Goal: Check status: Check status

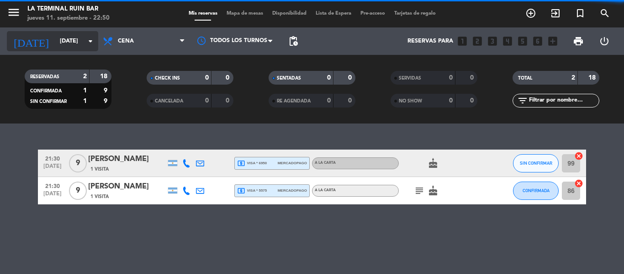
click at [66, 36] on input "[DATE]" at bounding box center [93, 41] width 77 height 16
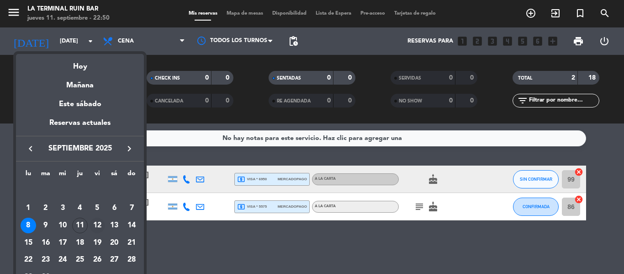
click at [100, 228] on div "12" at bounding box center [98, 226] width 16 height 16
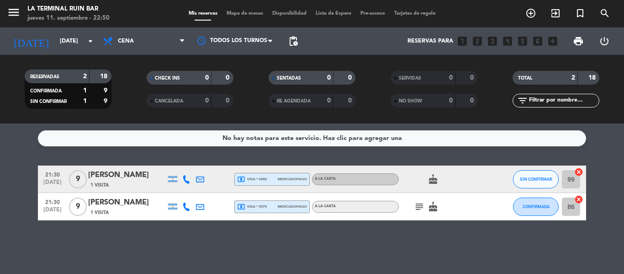
type input "[DATE]"
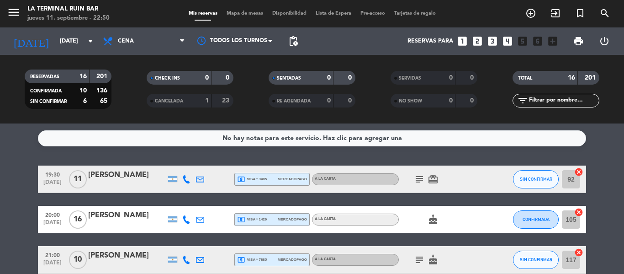
click at [420, 182] on icon "subject" at bounding box center [419, 179] width 11 height 11
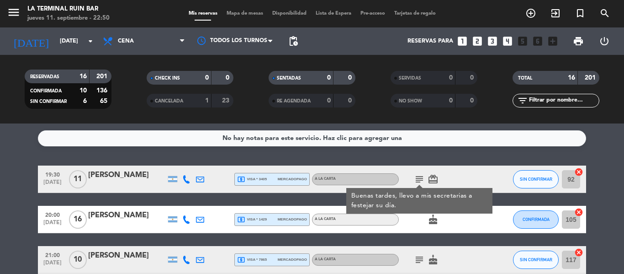
click at [30, 154] on div "No hay notas para este servicio. Haz clic para agregar una 19:30 [DATE] [PERSON…" at bounding box center [312, 198] width 624 height 150
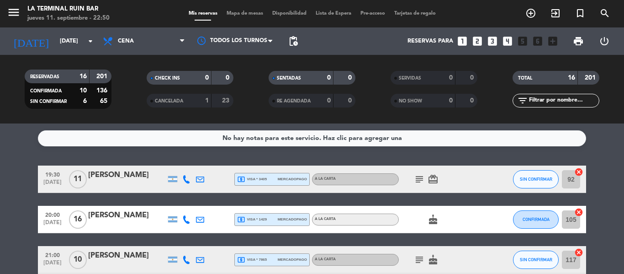
drag, startPoint x: 85, startPoint y: 169, endPoint x: 155, endPoint y: 174, distance: 69.6
click at [155, 174] on div "19:30 [DATE] [PERSON_NAME] local_atm visa * 3405 mercadopago A LA CARTA subject…" at bounding box center [312, 178] width 548 height 27
copy div "[PERSON_NAME]"
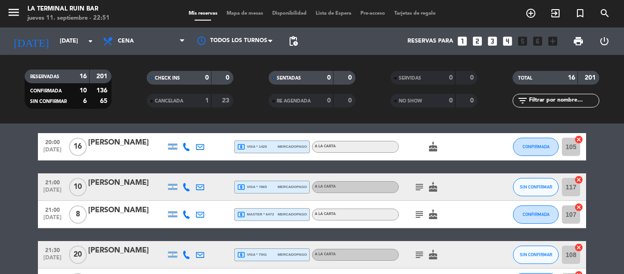
scroll to position [73, 0]
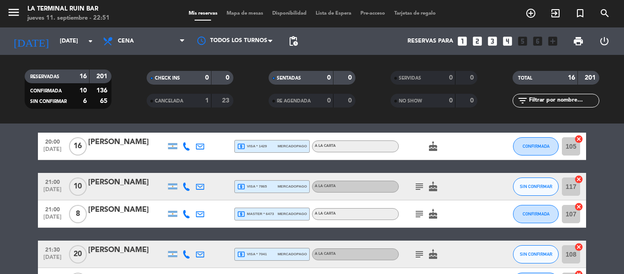
click at [414, 188] on icon "subject" at bounding box center [419, 186] width 11 height 11
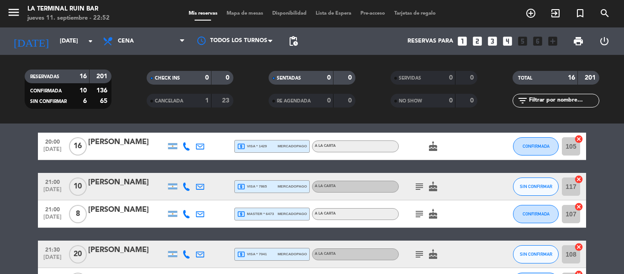
click at [419, 214] on icon "subject" at bounding box center [419, 213] width 11 height 11
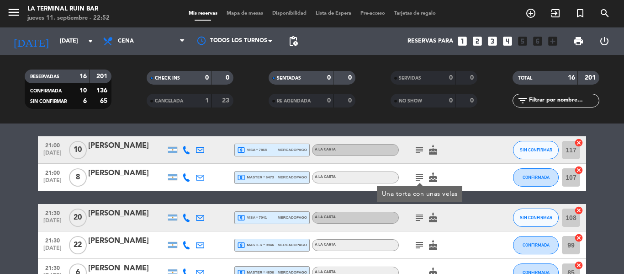
scroll to position [128, 0]
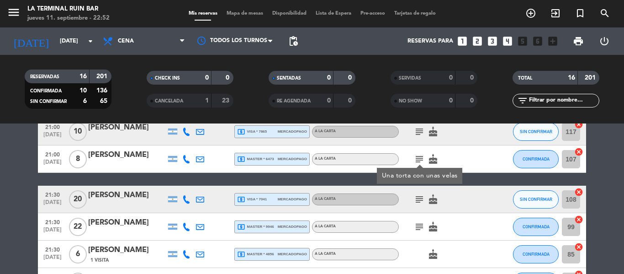
click at [419, 204] on icon "subject" at bounding box center [419, 199] width 11 height 11
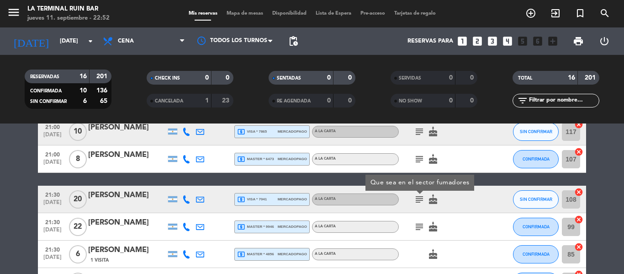
click at [417, 228] on icon "subject" at bounding box center [419, 226] width 11 height 11
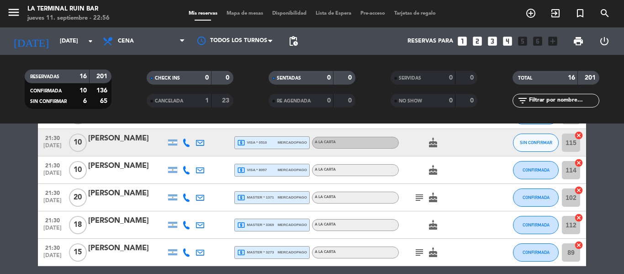
scroll to position [384, 0]
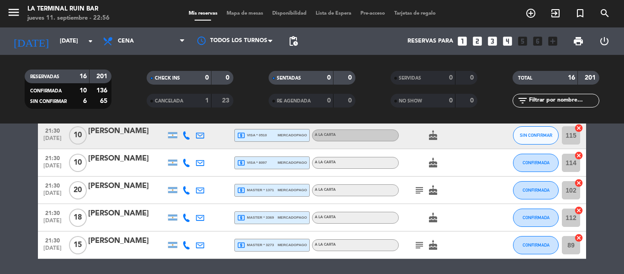
click at [418, 189] on icon "subject" at bounding box center [419, 190] width 11 height 11
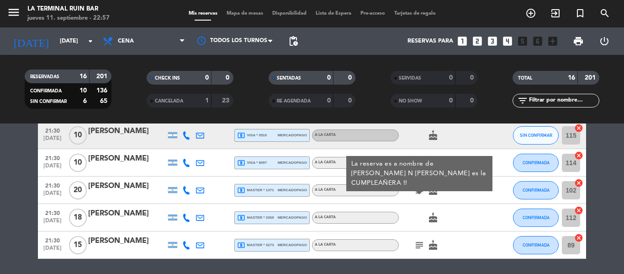
click at [419, 242] on icon "subject" at bounding box center [419, 244] width 11 height 11
